Goal: Communication & Community: Answer question/provide support

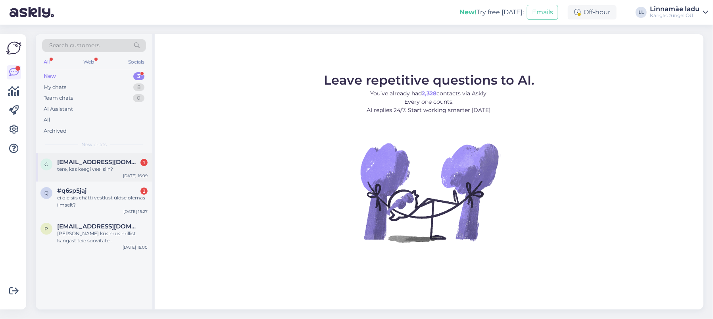
click at [104, 166] on div "tere, kas keegi veel siin?" at bounding box center [102, 168] width 90 height 7
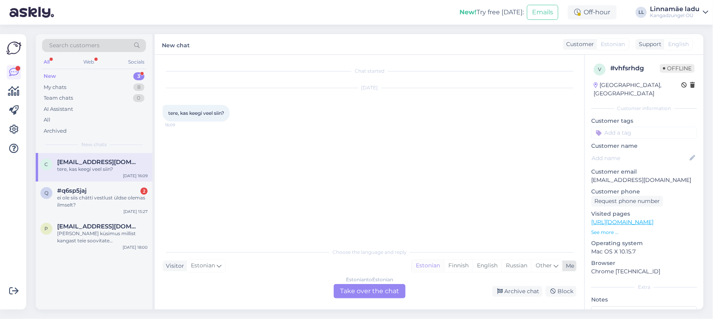
click at [432, 263] on div "Estonian" at bounding box center [428, 266] width 32 height 12
click at [366, 289] on div "Estonian to Estonian Take over the chat" at bounding box center [370, 291] width 72 height 14
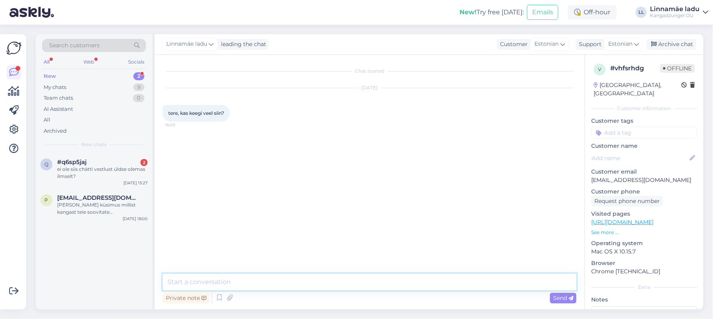
drag, startPoint x: 304, startPoint y: 283, endPoint x: 314, endPoint y: 280, distance: 10.3
click at [306, 283] on textarea at bounding box center [370, 281] width 414 height 17
type textarea "Tere."
click at [104, 167] on div "ei ole siis chätti vestlust üldse olemas ilmselt?" at bounding box center [102, 172] width 90 height 14
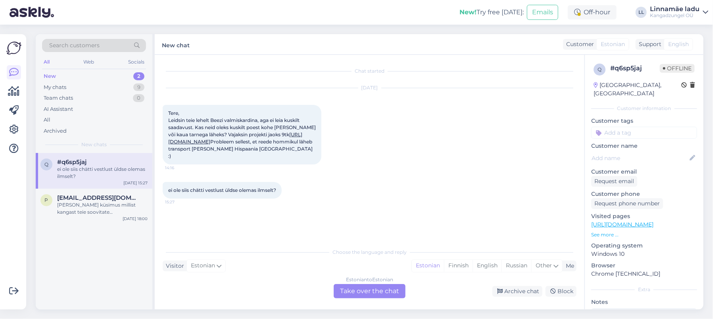
click at [244, 144] on link "[URL][DOMAIN_NAME]" at bounding box center [235, 137] width 134 height 13
click at [398, 286] on div "Estonian to Estonian Take over the chat" at bounding box center [370, 291] width 72 height 14
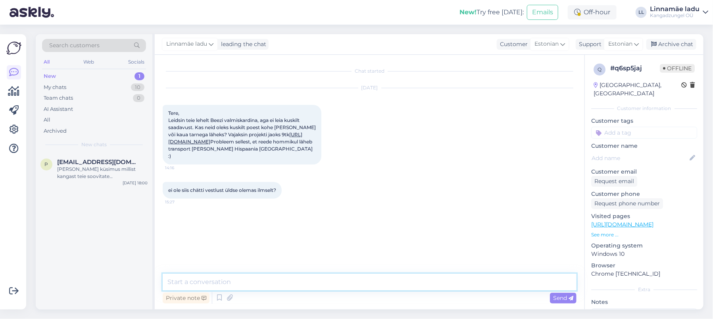
click at [259, 281] on textarea at bounding box center [370, 281] width 414 height 17
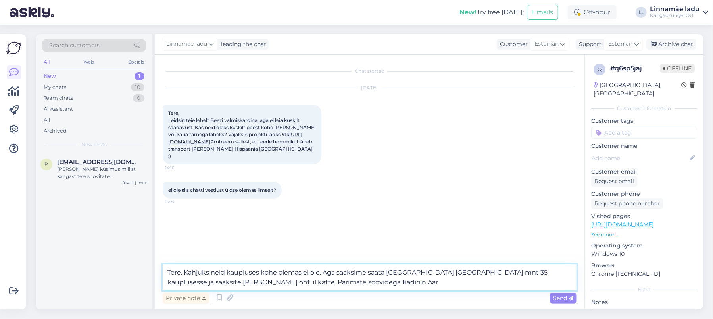
type textarea "Tere. Kahjuks neid kaupluses kohe olemas ei ole. Aga saaksime saata [GEOGRAPHIC…"
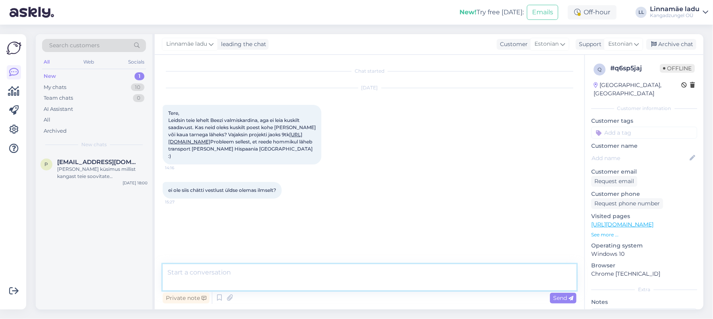
scroll to position [20, 0]
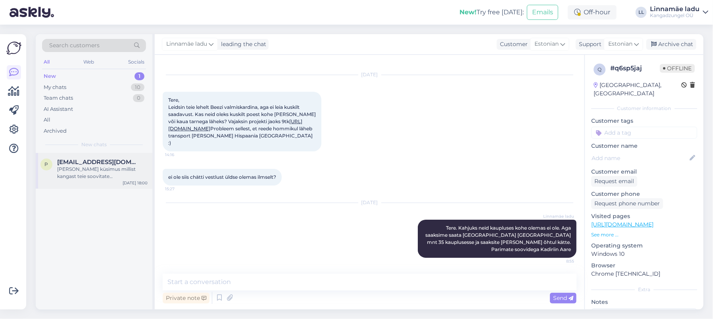
click at [106, 165] on span "[EMAIL_ADDRESS][DOMAIN_NAME]" at bounding box center [98, 161] width 83 height 7
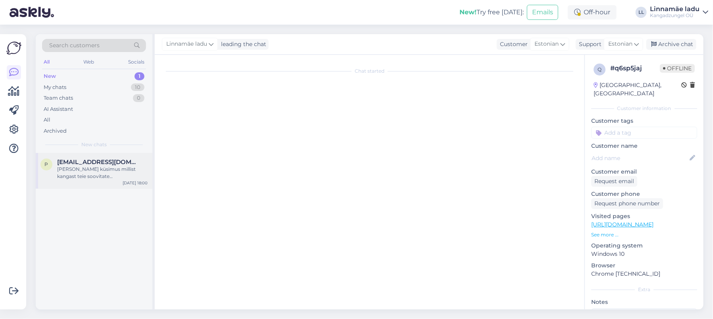
scroll to position [0, 0]
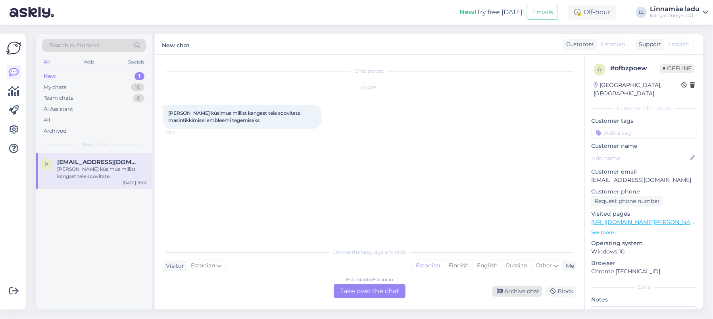
click at [531, 296] on div "Archive chat" at bounding box center [517, 291] width 50 height 11
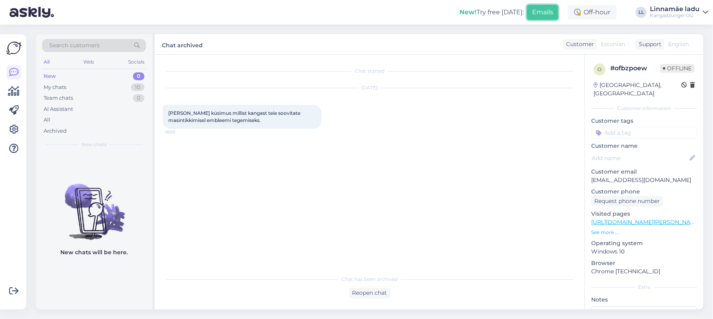
click at [539, 7] on button "Emails" at bounding box center [542, 12] width 31 height 15
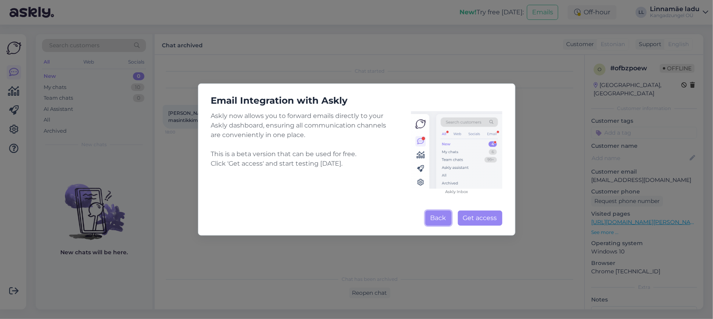
click at [435, 217] on button "Back" at bounding box center [438, 217] width 26 height 15
